Goal: Transaction & Acquisition: Purchase product/service

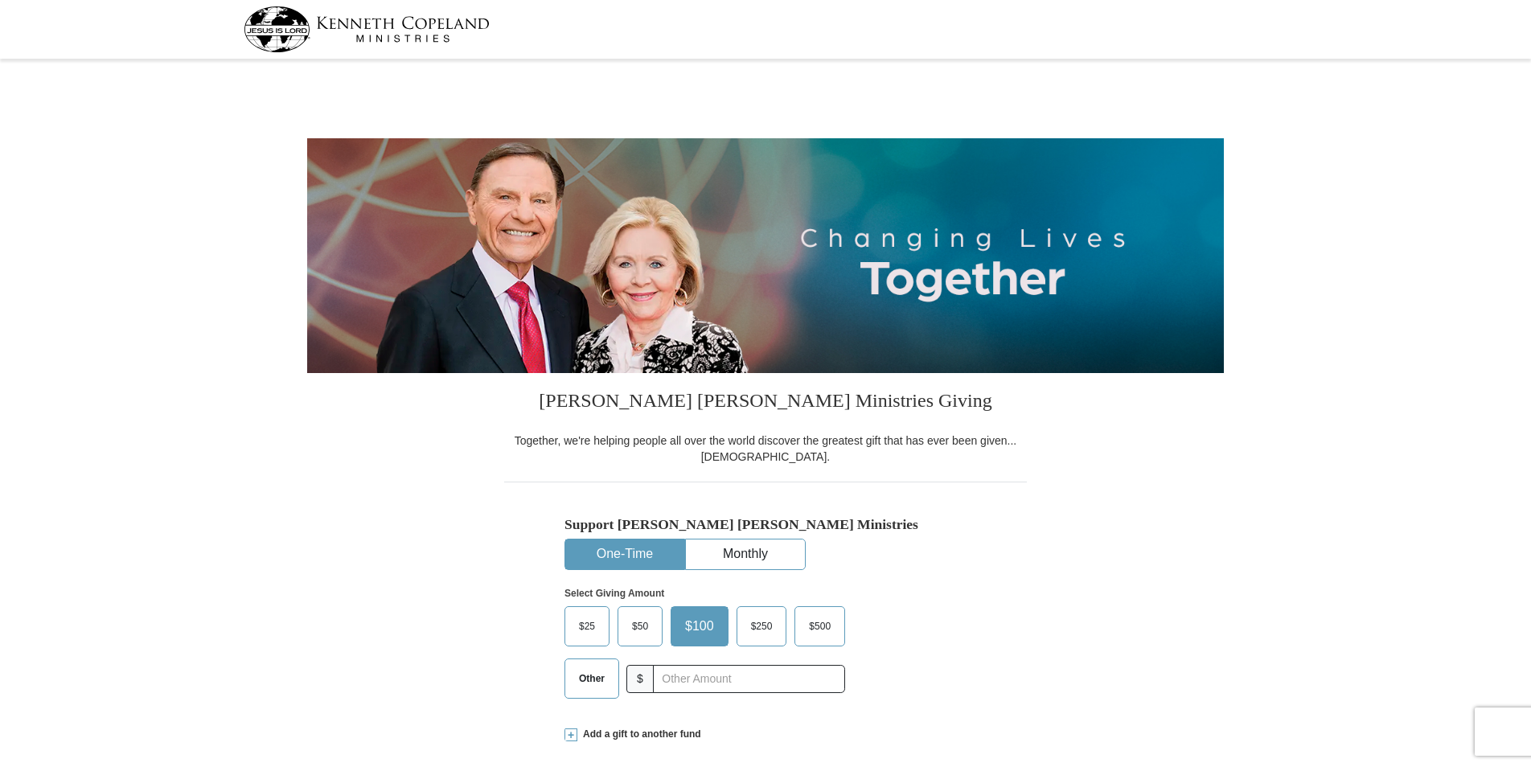
select select "VA"
click at [639, 548] on button "One-Time" at bounding box center [624, 554] width 119 height 30
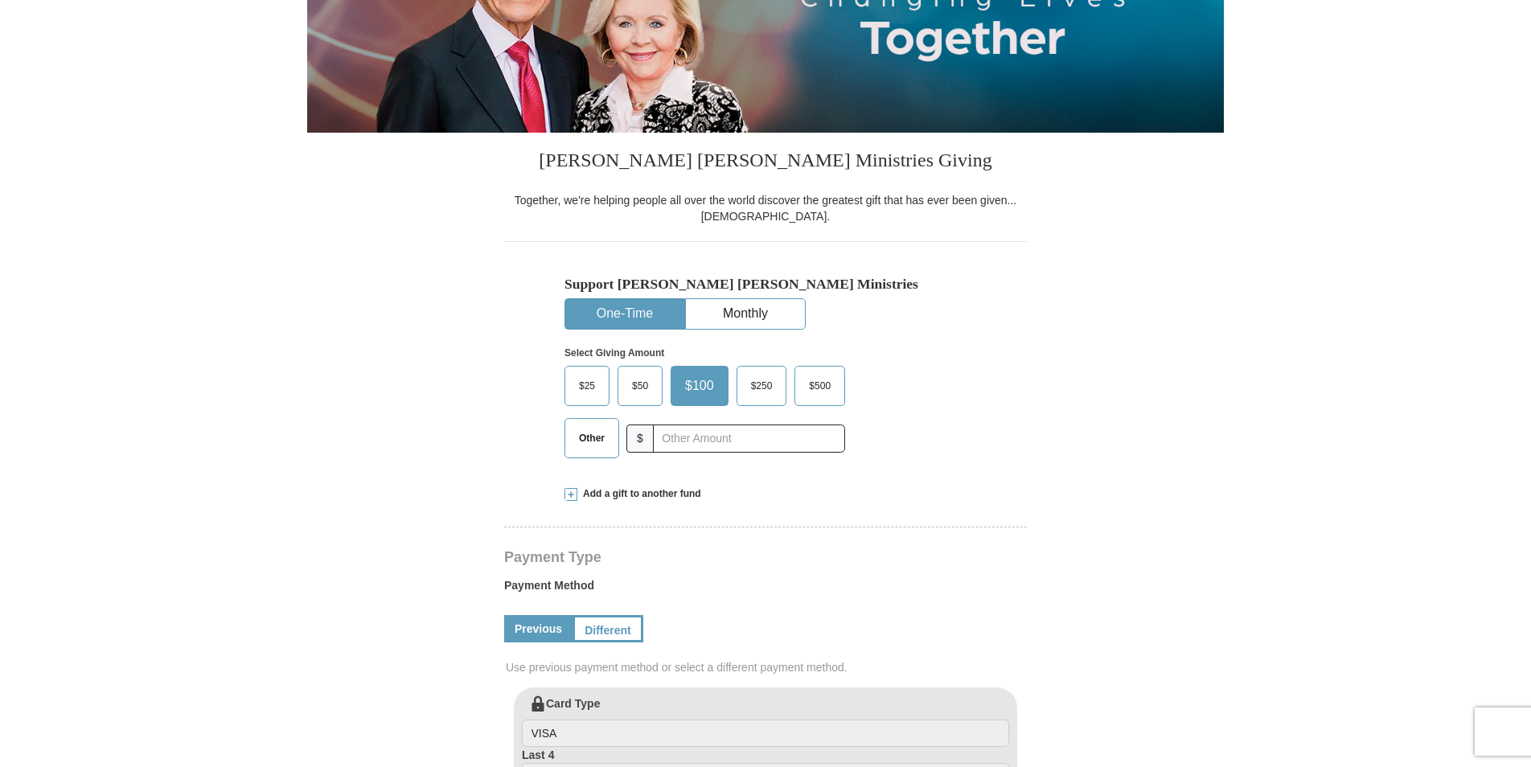
scroll to position [241, 0]
click at [597, 432] on span "Other" at bounding box center [592, 437] width 42 height 24
click at [0, 0] on input "Other" at bounding box center [0, 0] width 0 height 0
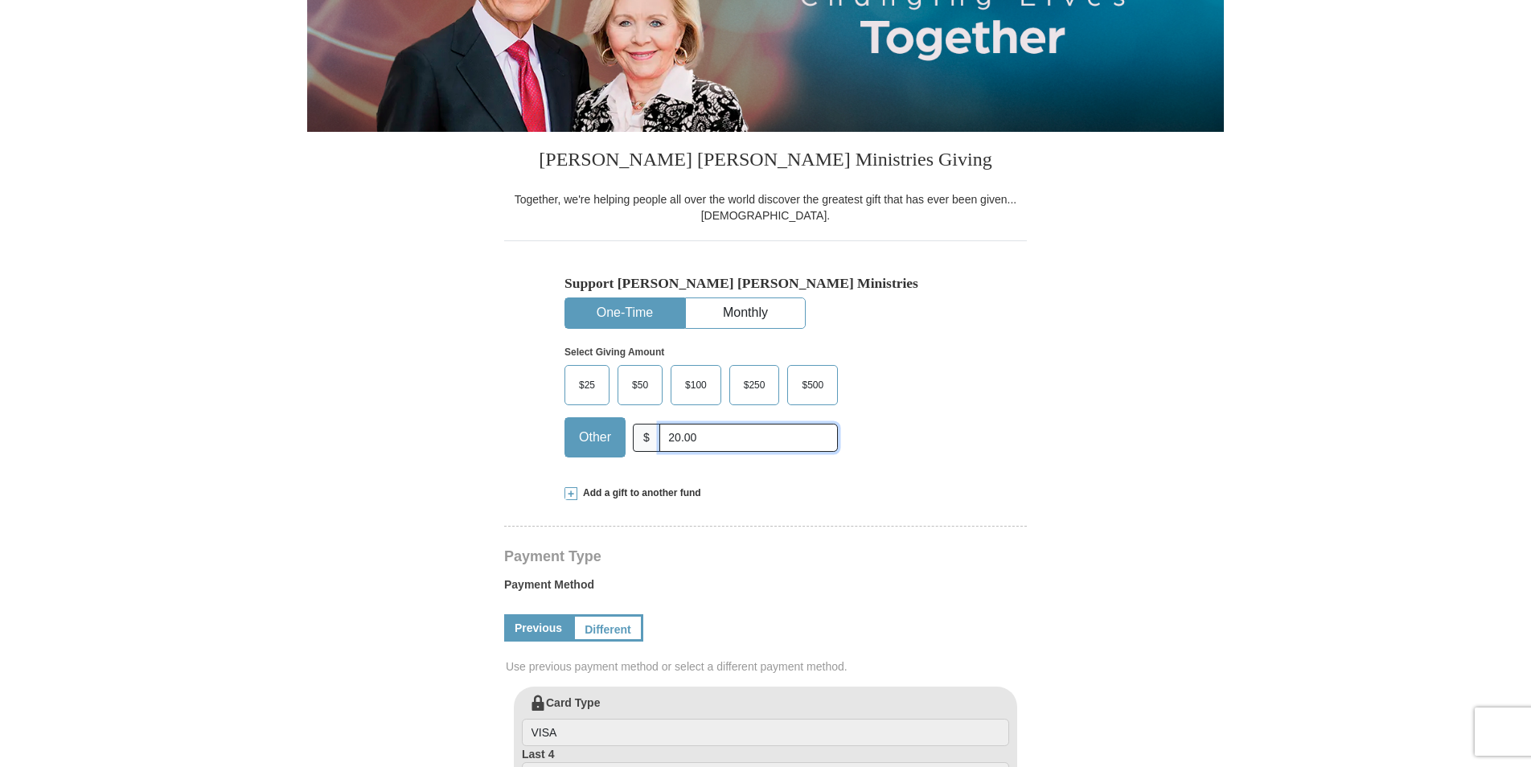
type input "20.00"
click at [909, 467] on div "Select Giving Amount Amount must be a valid number The total gift cannot be les…" at bounding box center [765, 399] width 402 height 141
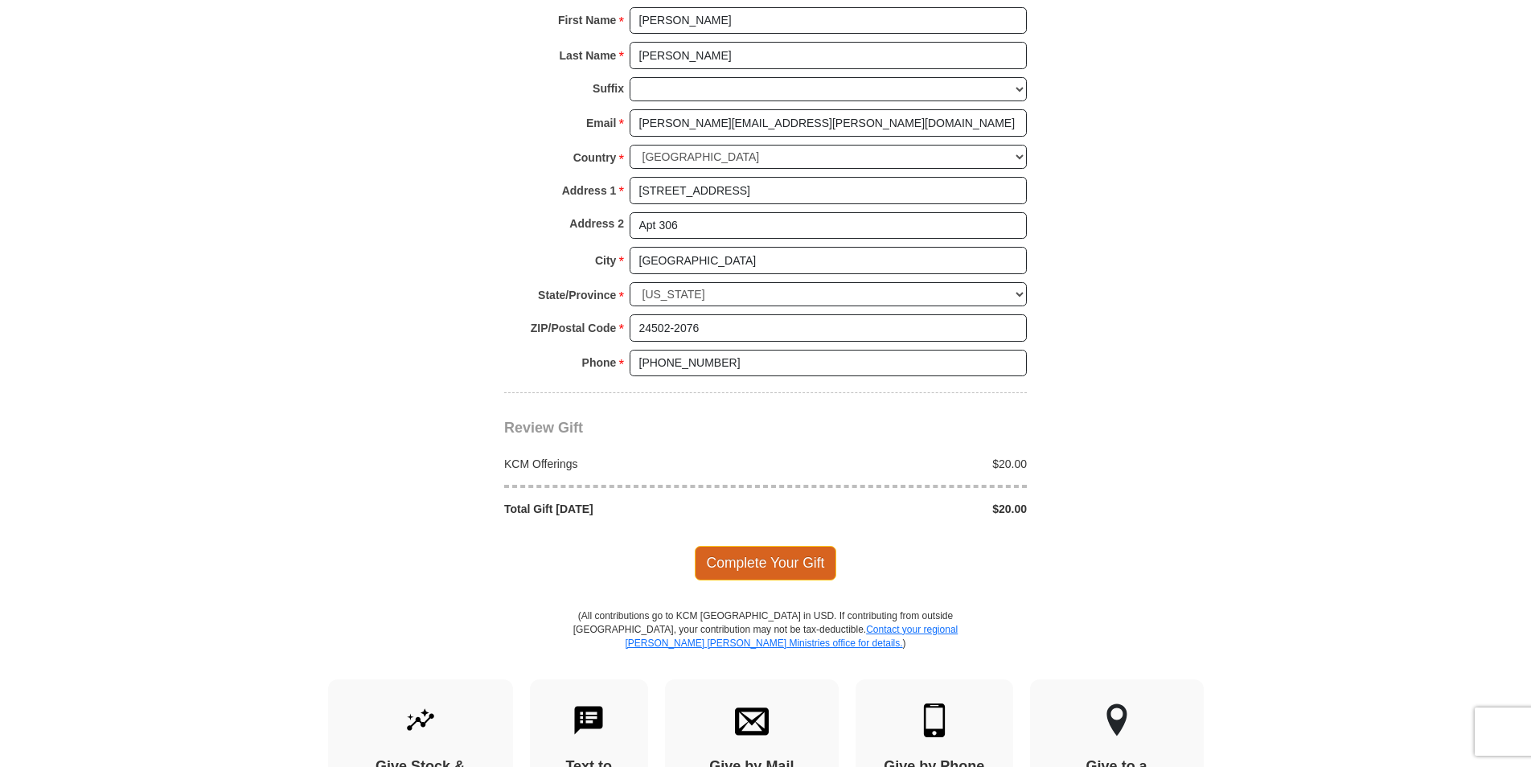
scroll to position [1126, 0]
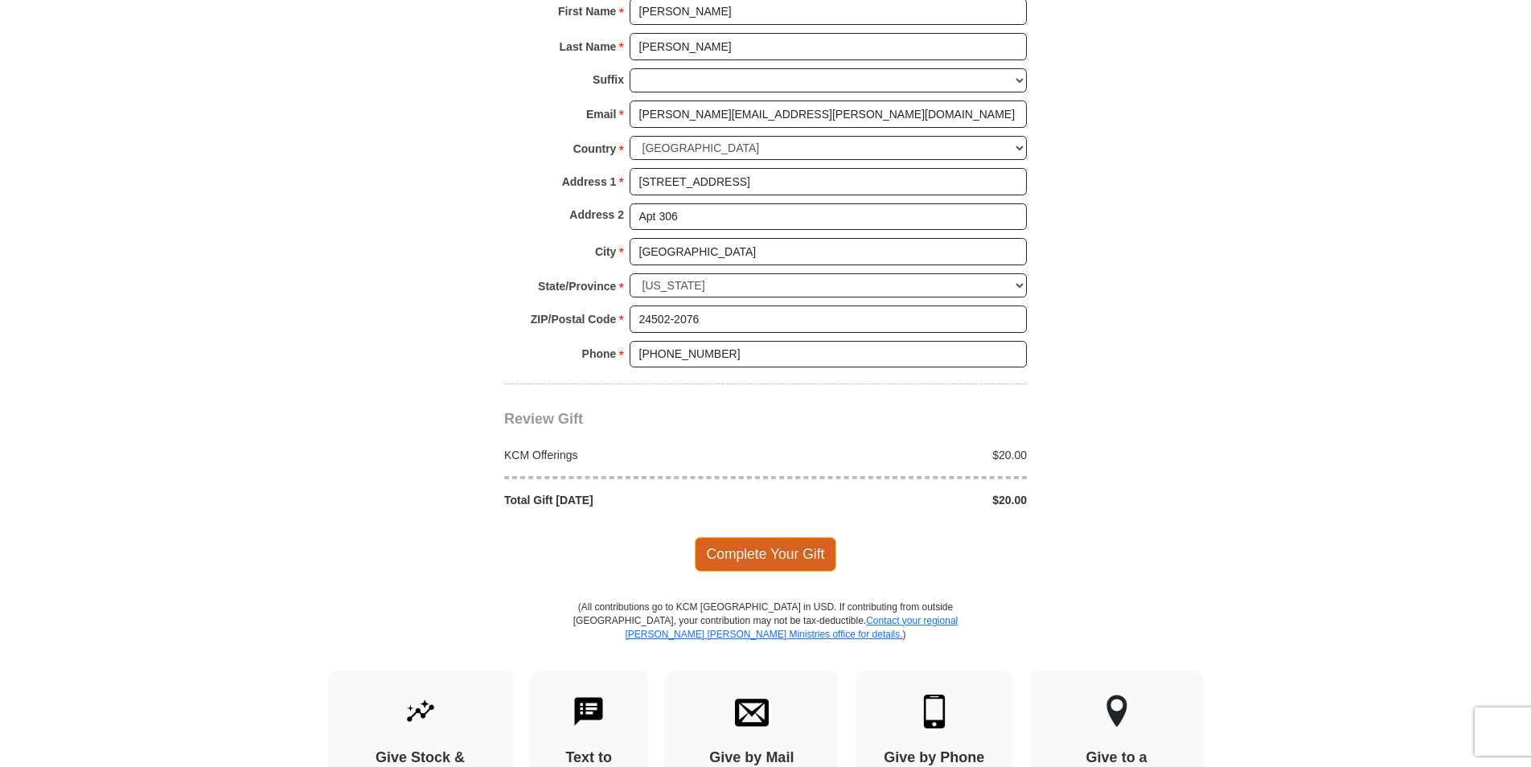
click at [749, 548] on span "Complete Your Gift" at bounding box center [766, 554] width 142 height 34
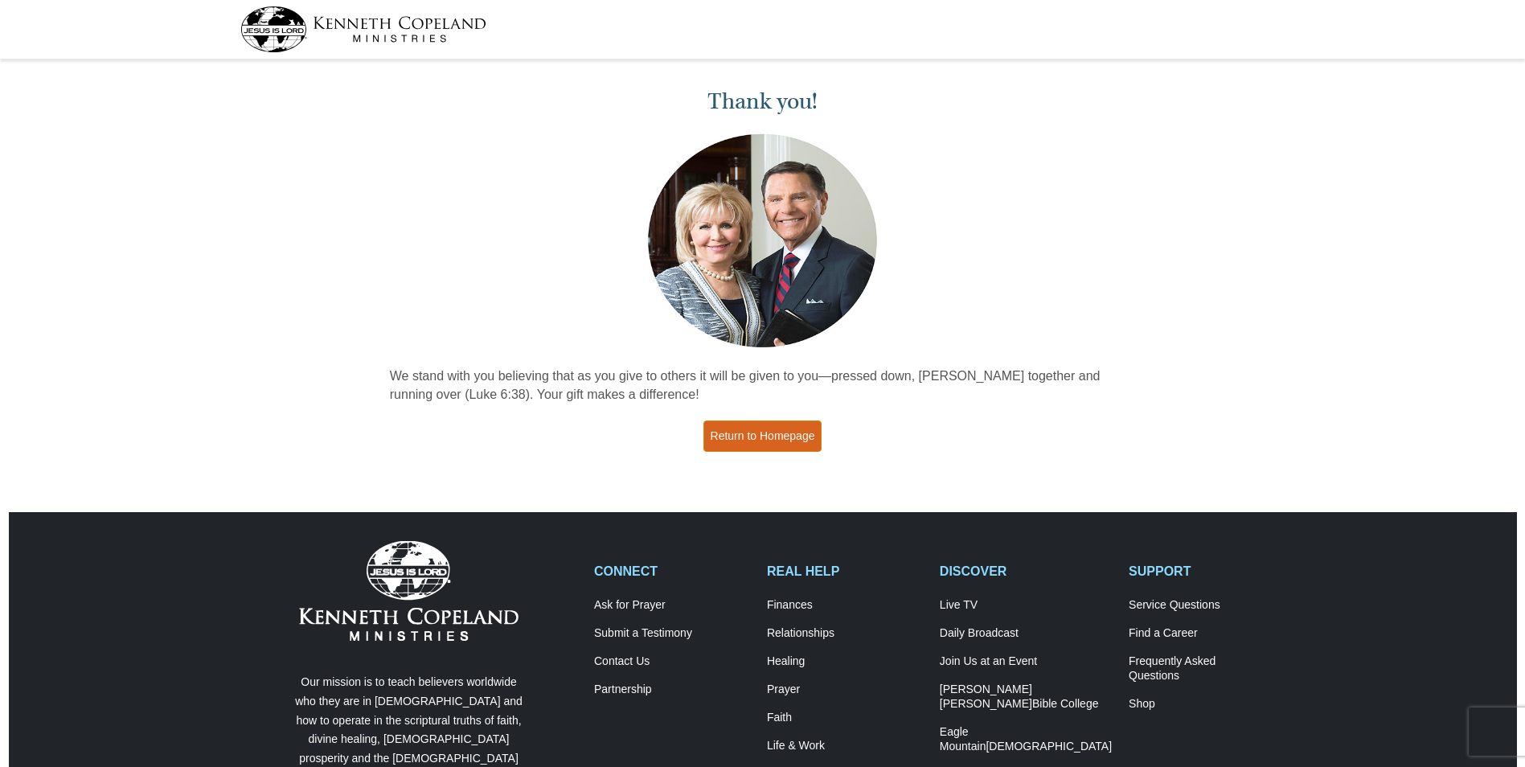
click at [741, 429] on link "Return to Homepage" at bounding box center [762, 435] width 119 height 31
